Goal: Task Accomplishment & Management: Use online tool/utility

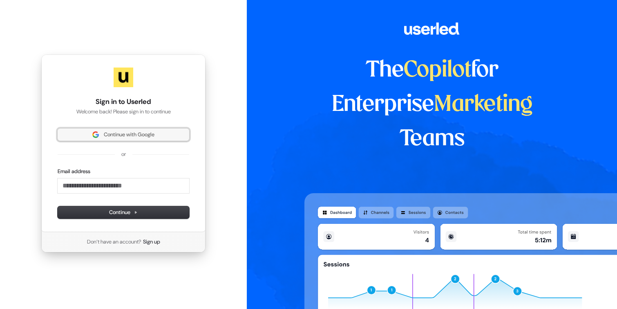
click at [138, 135] on span "Continue with Google" at bounding box center [129, 134] width 51 height 7
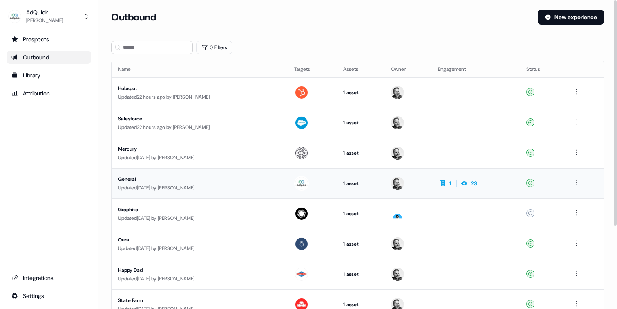
scroll to position [2, 0]
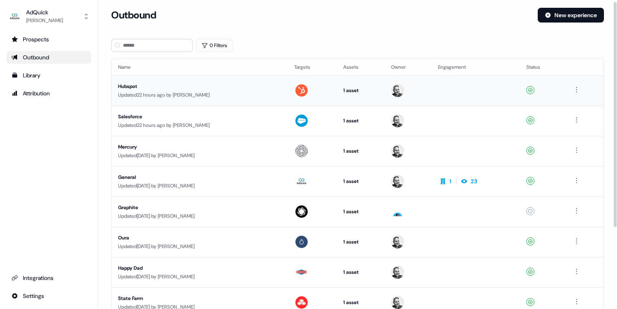
click at [127, 85] on div "Hubspot" at bounding box center [195, 86] width 155 height 8
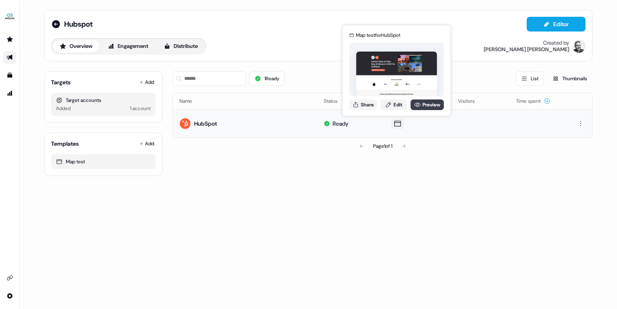
click at [424, 107] on link "Preview" at bounding box center [428, 104] width 34 height 11
click at [368, 104] on button "Share" at bounding box center [363, 104] width 28 height 11
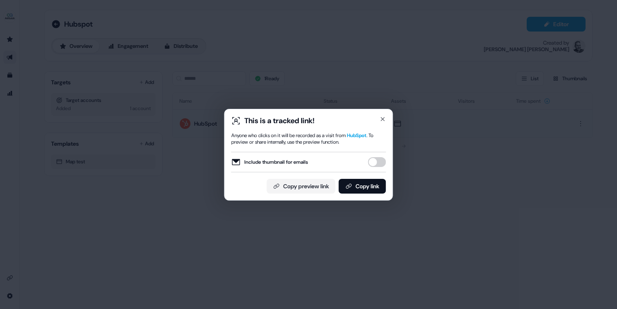
click at [377, 160] on button "Include thumbnail for emails" at bounding box center [377, 162] width 18 height 10
click at [352, 187] on button "Copy link" at bounding box center [362, 186] width 47 height 15
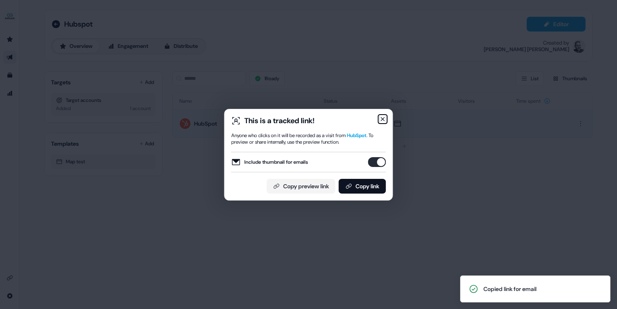
click at [381, 119] on icon "button" at bounding box center [383, 119] width 7 height 7
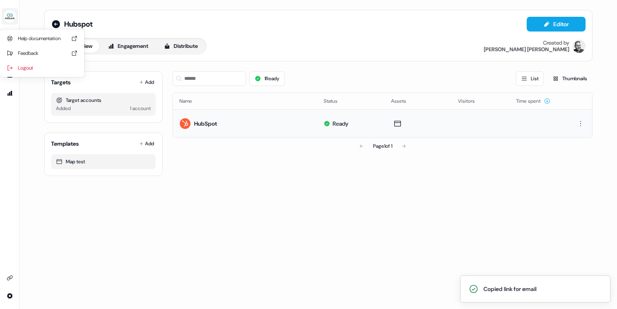
click at [12, 16] on img "side nav menu" at bounding box center [9, 16] width 13 height 13
click at [155, 227] on div "Help documentation Feedback Logout Hubspot Editor Overview Engagement Distribut…" at bounding box center [308, 154] width 617 height 309
click at [8, 52] on link "Outbound Outbound" at bounding box center [9, 57] width 13 height 13
